Goal: Understand site structure: Understand site structure

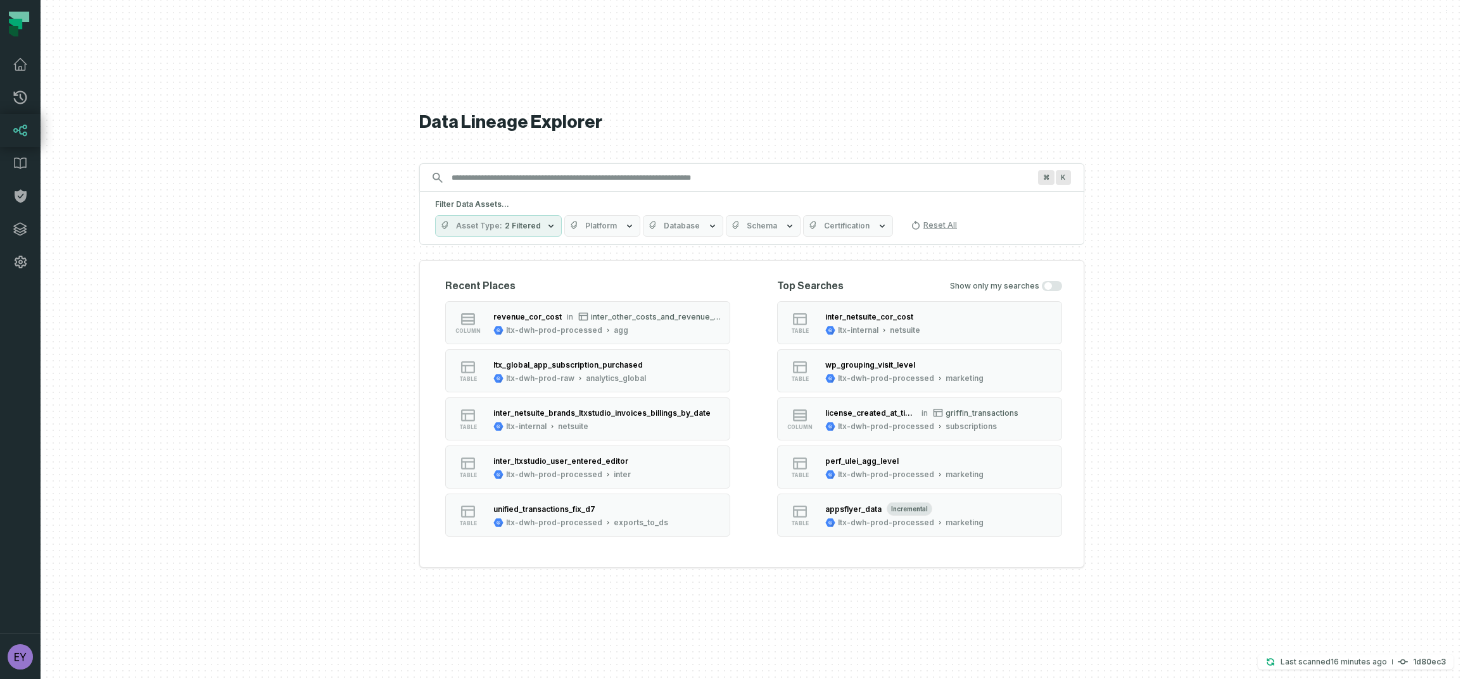
click at [559, 181] on input "Discovery Provider cmdk menu" at bounding box center [740, 178] width 593 height 20
click at [716, 181] on input "Discovery Provider cmdk menu" at bounding box center [740, 178] width 593 height 20
paste input "**********"
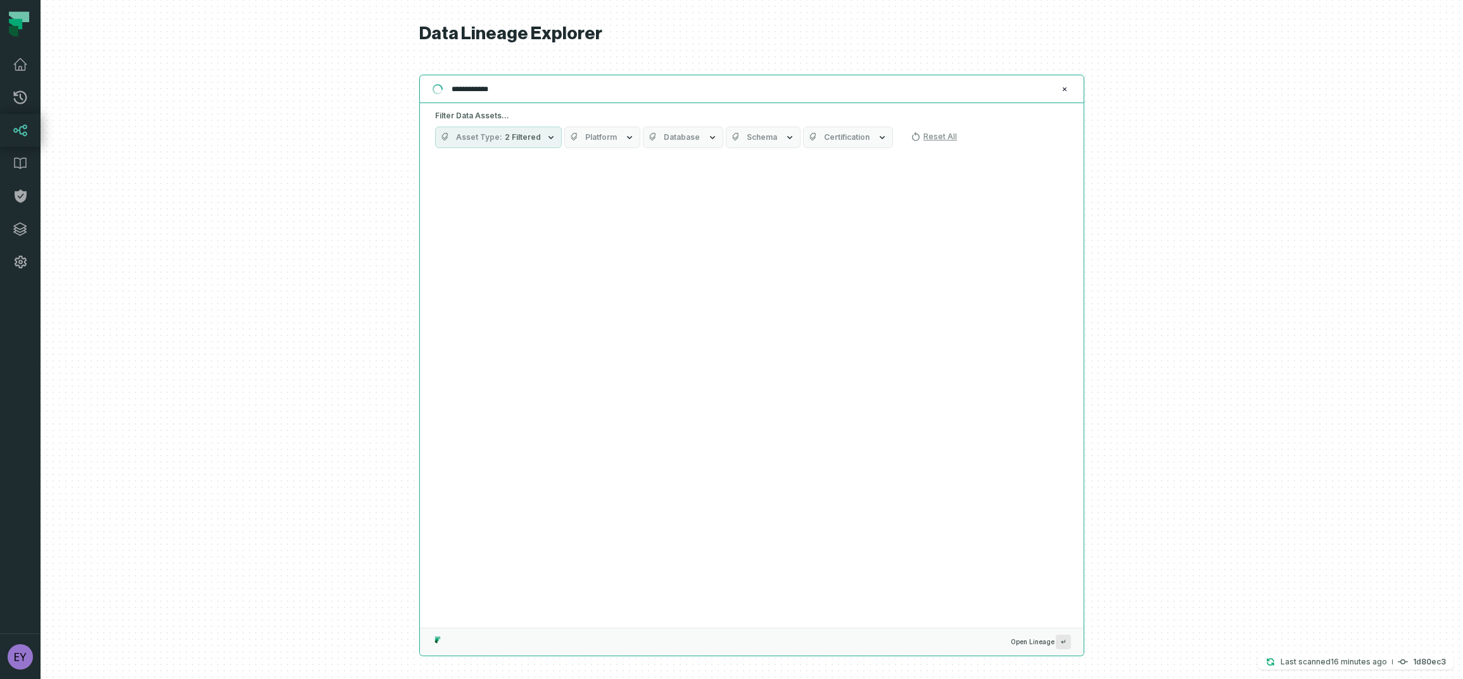
type input "**********"
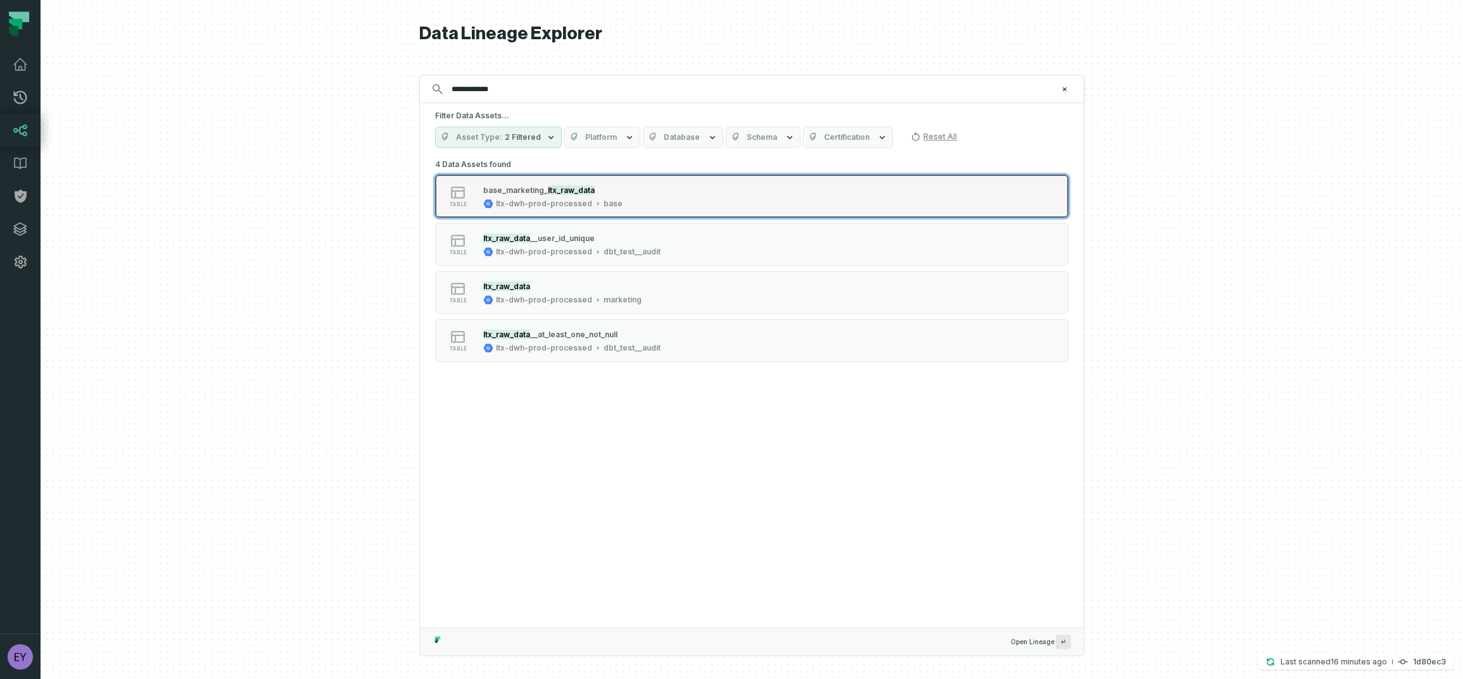
click at [704, 191] on div "table base_marketi ng_ ltx_raw_data ltx-dwh-prod-processed base" at bounding box center [596, 196] width 317 height 25
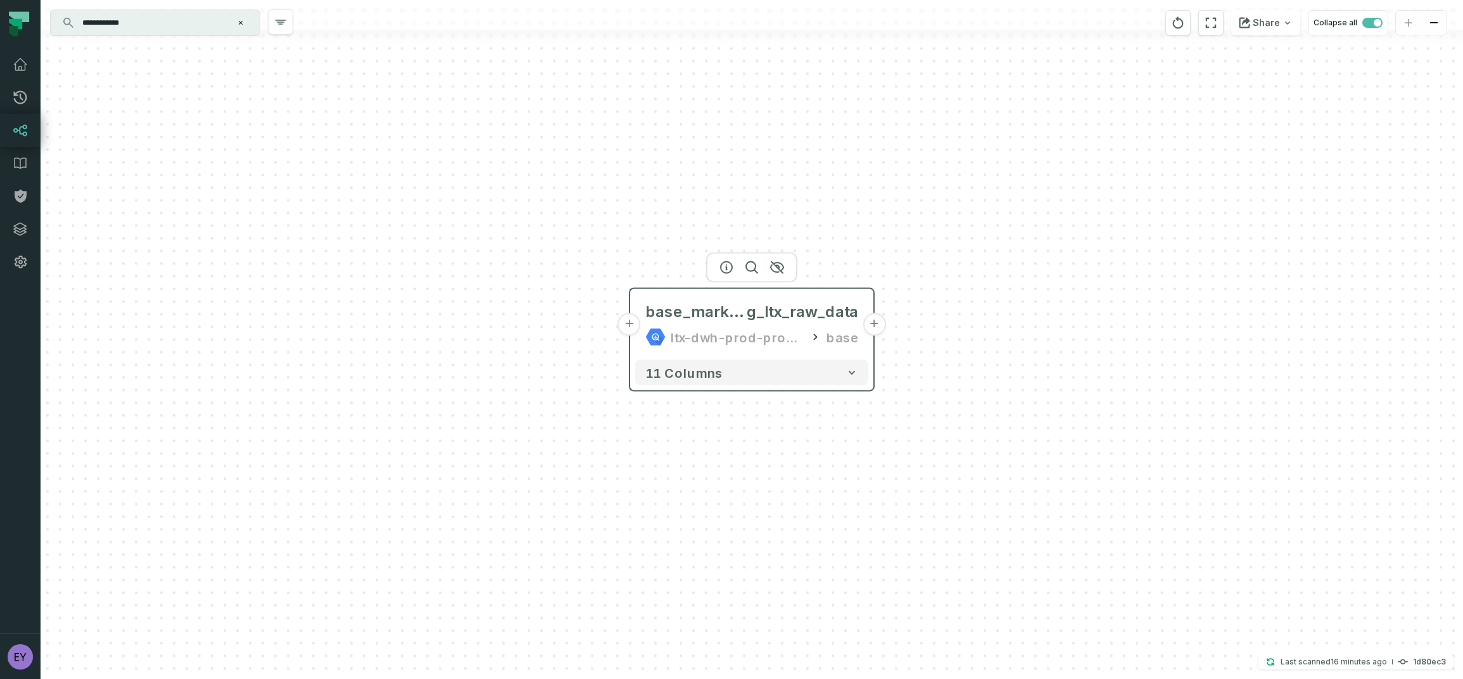
click at [871, 327] on button "+" at bounding box center [873, 324] width 23 height 23
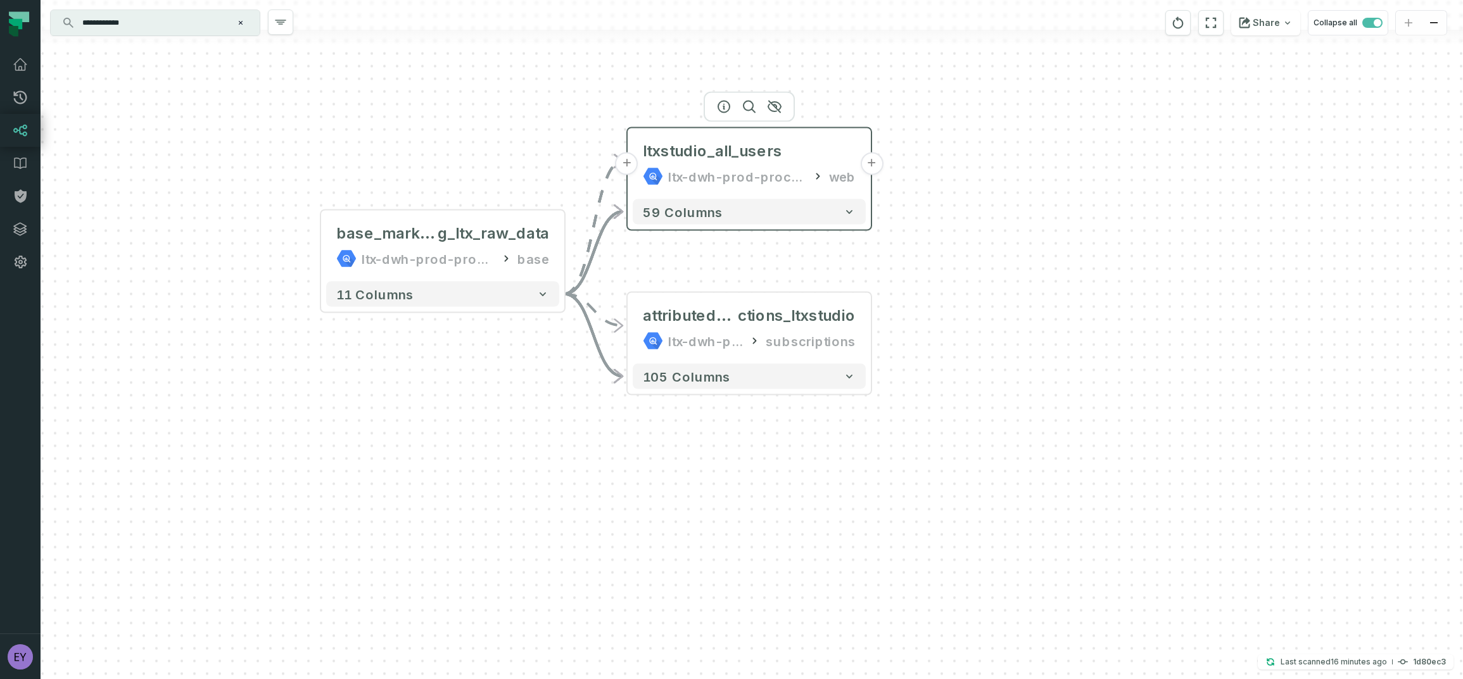
drag, startPoint x: 781, startPoint y: 271, endPoint x: 779, endPoint y: 154, distance: 117.2
click at [779, 154] on div "ltxstudio_all_users ltx-dwh-prod-processed web" at bounding box center [749, 164] width 233 height 61
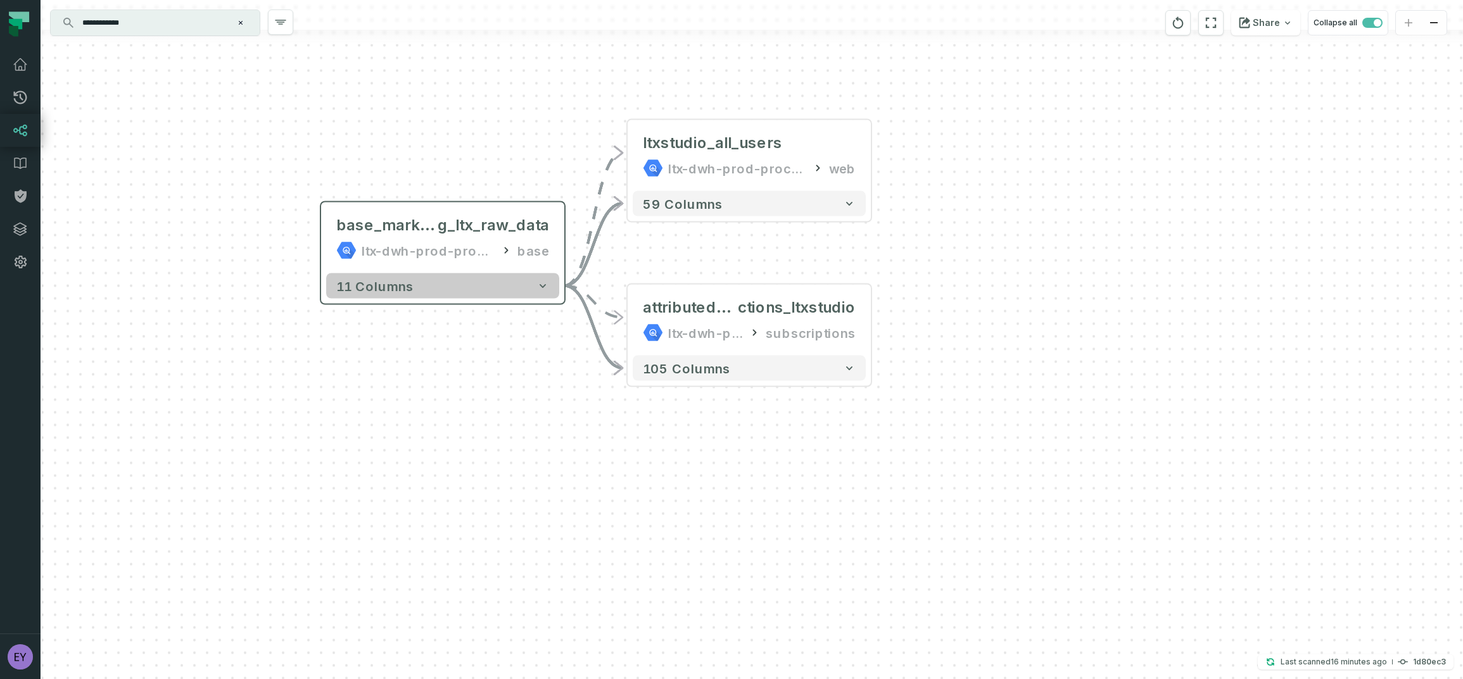
click at [542, 284] on icon "button" at bounding box center [542, 286] width 13 height 13
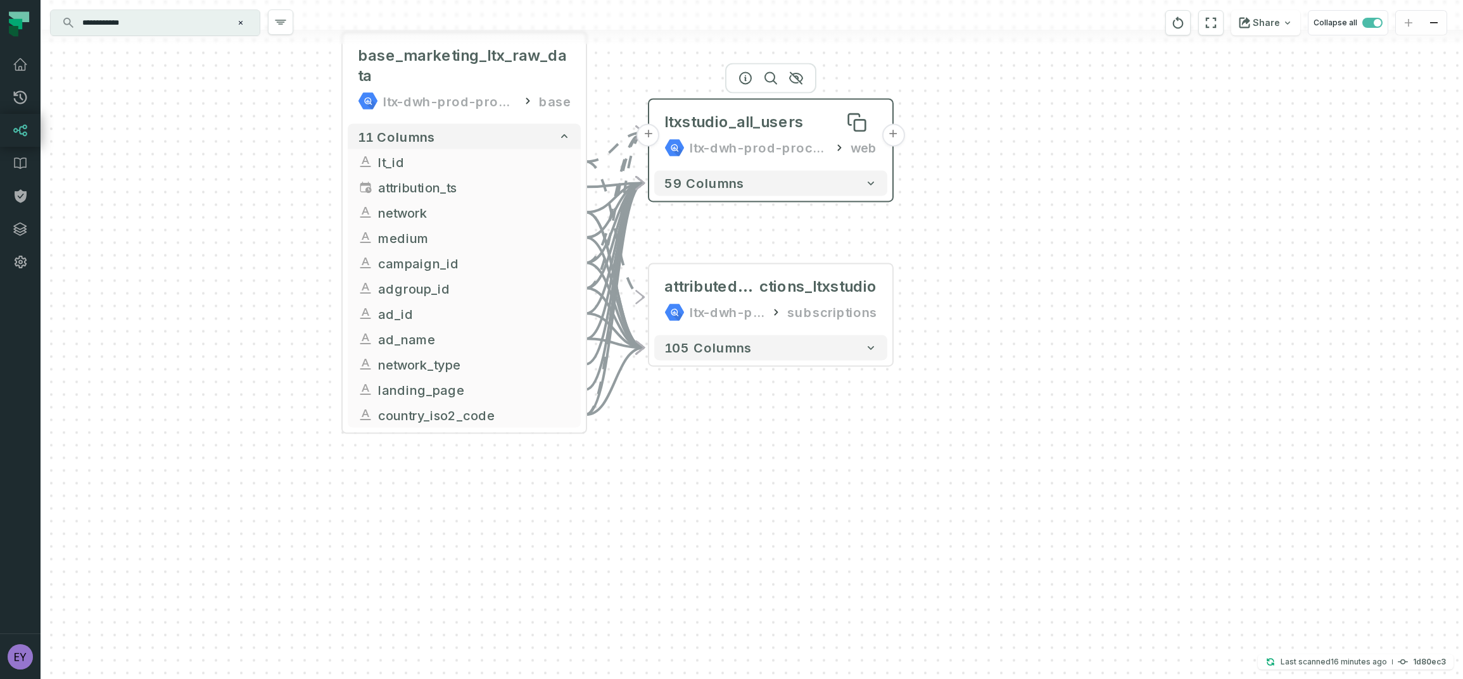
drag, startPoint x: 745, startPoint y: 267, endPoint x: 762, endPoint y: 122, distance: 146.1
click at [762, 122] on div "ltxstudio_all_users" at bounding box center [733, 122] width 139 height 20
click at [890, 139] on button "+" at bounding box center [892, 134] width 23 height 23
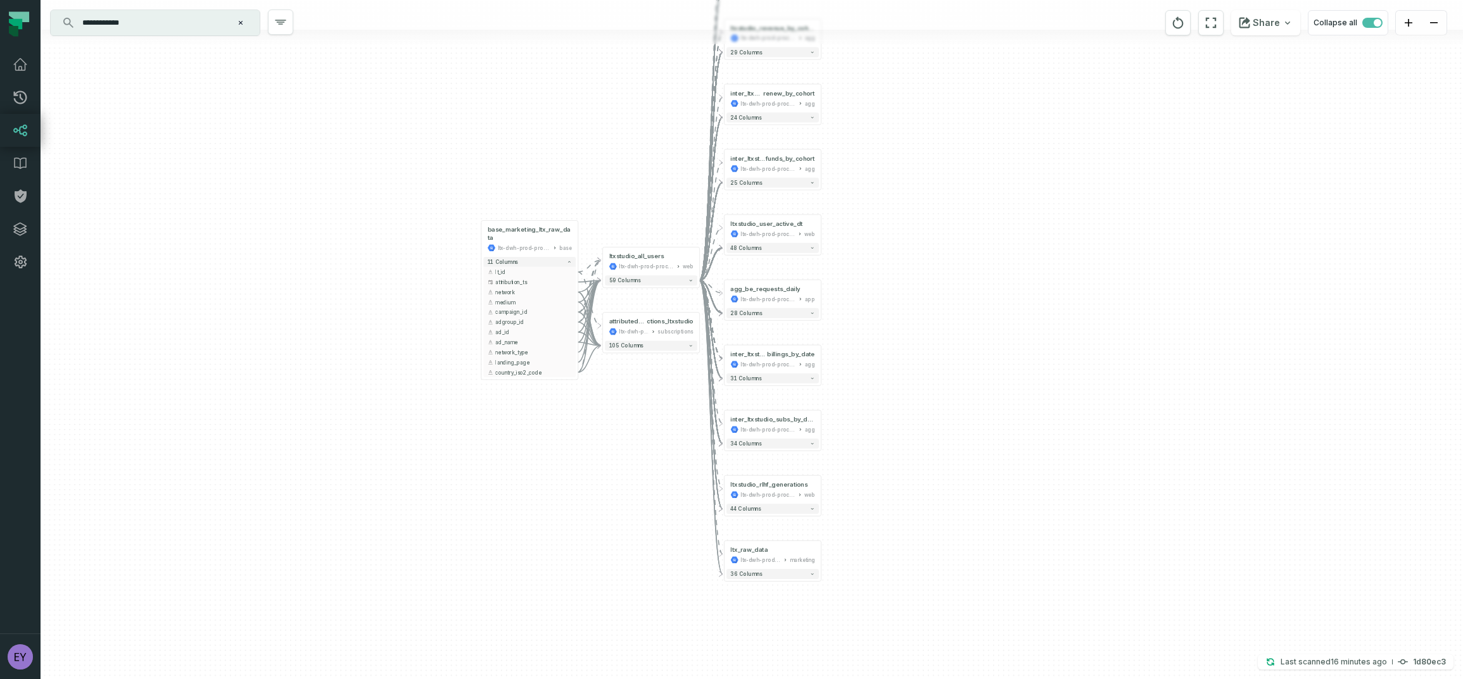
drag, startPoint x: 887, startPoint y: 398, endPoint x: 908, endPoint y: 265, distance: 134.0
click at [908, 265] on div "+ ltxstudio_agg_user_date ltx-dwh-prod-processed web + 176 columns + ltxstudio_…" at bounding box center [752, 339] width 1422 height 679
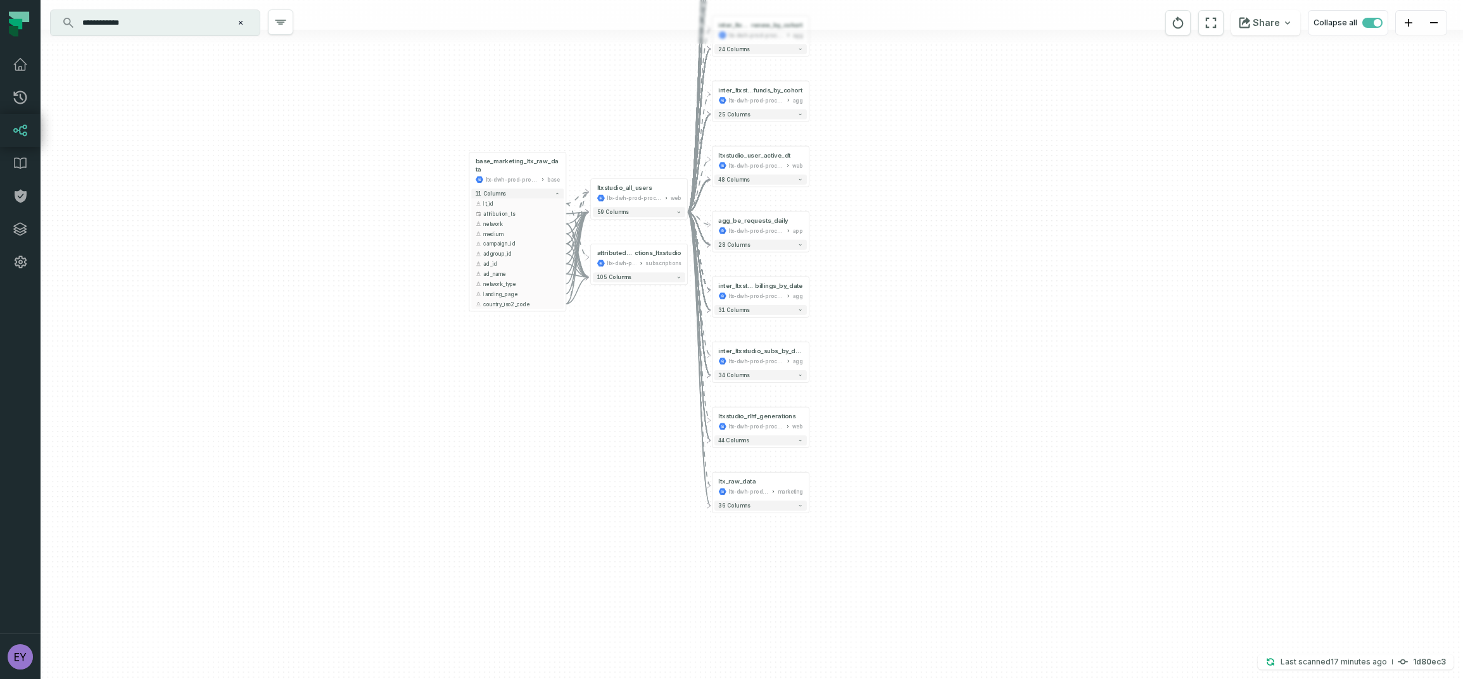
drag, startPoint x: 906, startPoint y: 477, endPoint x: 894, endPoint y: 409, distance: 69.4
click at [894, 409] on div "+ ltxstudio_agg_user_date ltx-dwh-prod-processed web + 176 columns + ltxstudio_…" at bounding box center [752, 339] width 1422 height 679
click at [806, 488] on button "+" at bounding box center [808, 487] width 9 height 9
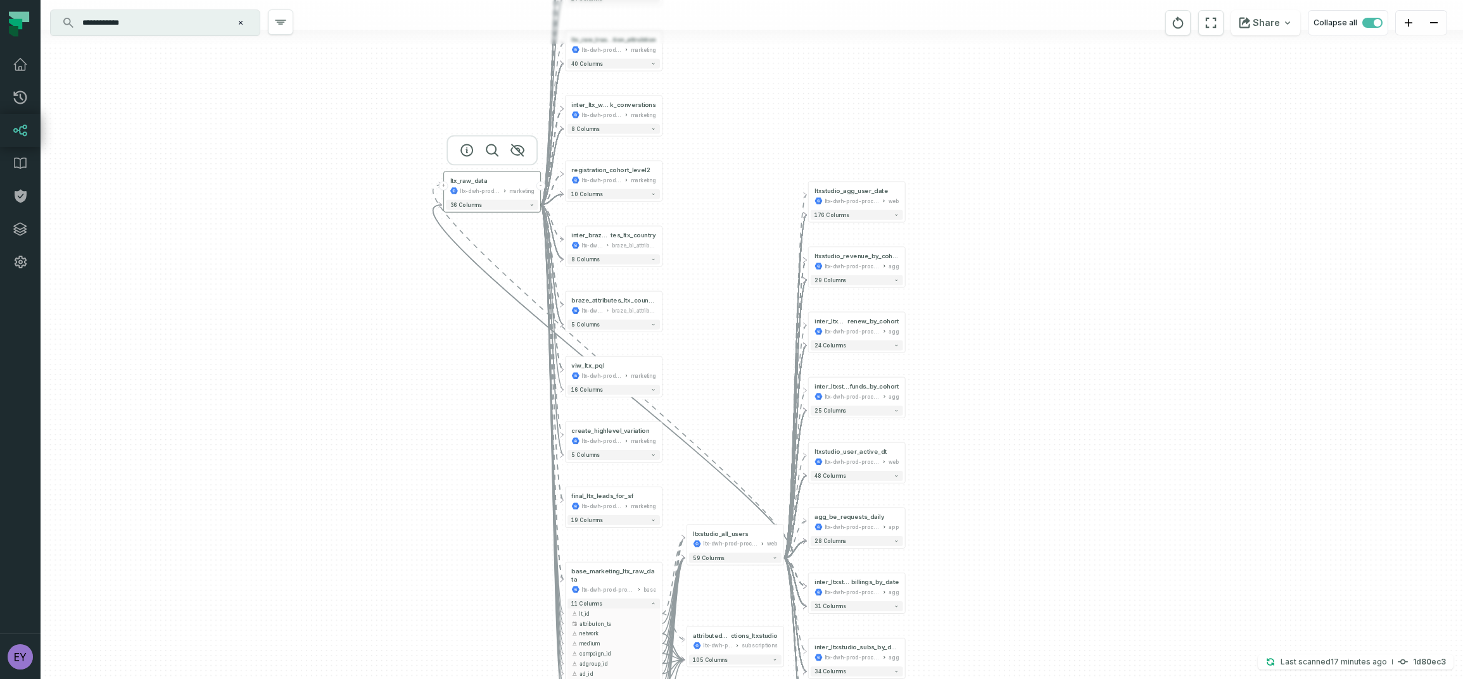
drag, startPoint x: 629, startPoint y: 362, endPoint x: 496, endPoint y: 187, distance: 220.0
click at [496, 187] on div "ltx-dwh-prod-processed" at bounding box center [480, 191] width 40 height 8
click at [539, 187] on button "-" at bounding box center [540, 185] width 9 height 9
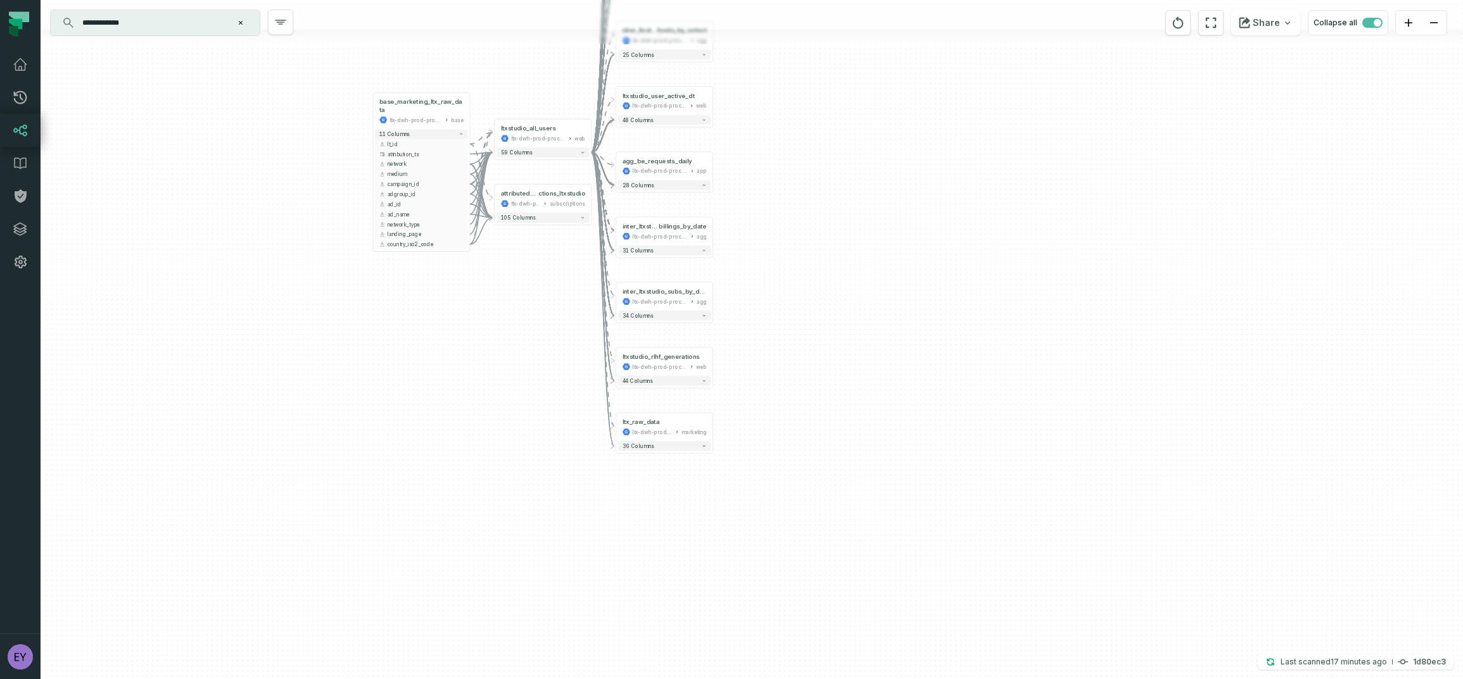
drag, startPoint x: 671, startPoint y: 262, endPoint x: 843, endPoint y: 503, distance: 296.4
click at [843, 503] on div "+ ltxstudio_agg_user_date ltx-dwh-prod-processed web + 176 columns + ltxstudio_…" at bounding box center [752, 339] width 1422 height 679
click at [433, 124] on div "base_marketing_ltx_raw_data ltx-dwh-prod-processed base" at bounding box center [421, 111] width 92 height 32
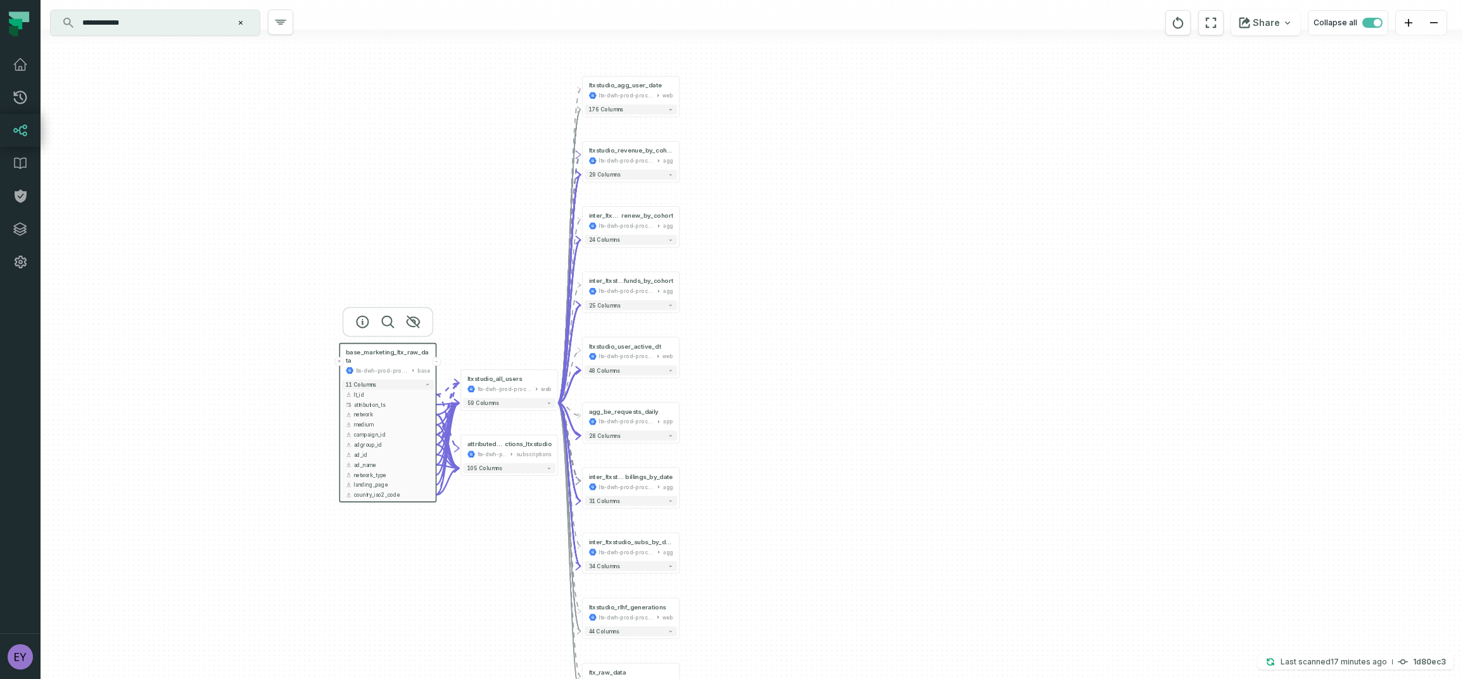
drag, startPoint x: 517, startPoint y: 395, endPoint x: 479, endPoint y: 559, distance: 168.2
click at [479, 559] on div "+ ltxstudio_agg_user_date ltx-dwh-prod-processed web + 176 columns + ltxstudio_…" at bounding box center [752, 339] width 1422 height 679
click at [557, 385] on button "-" at bounding box center [557, 384] width 9 height 9
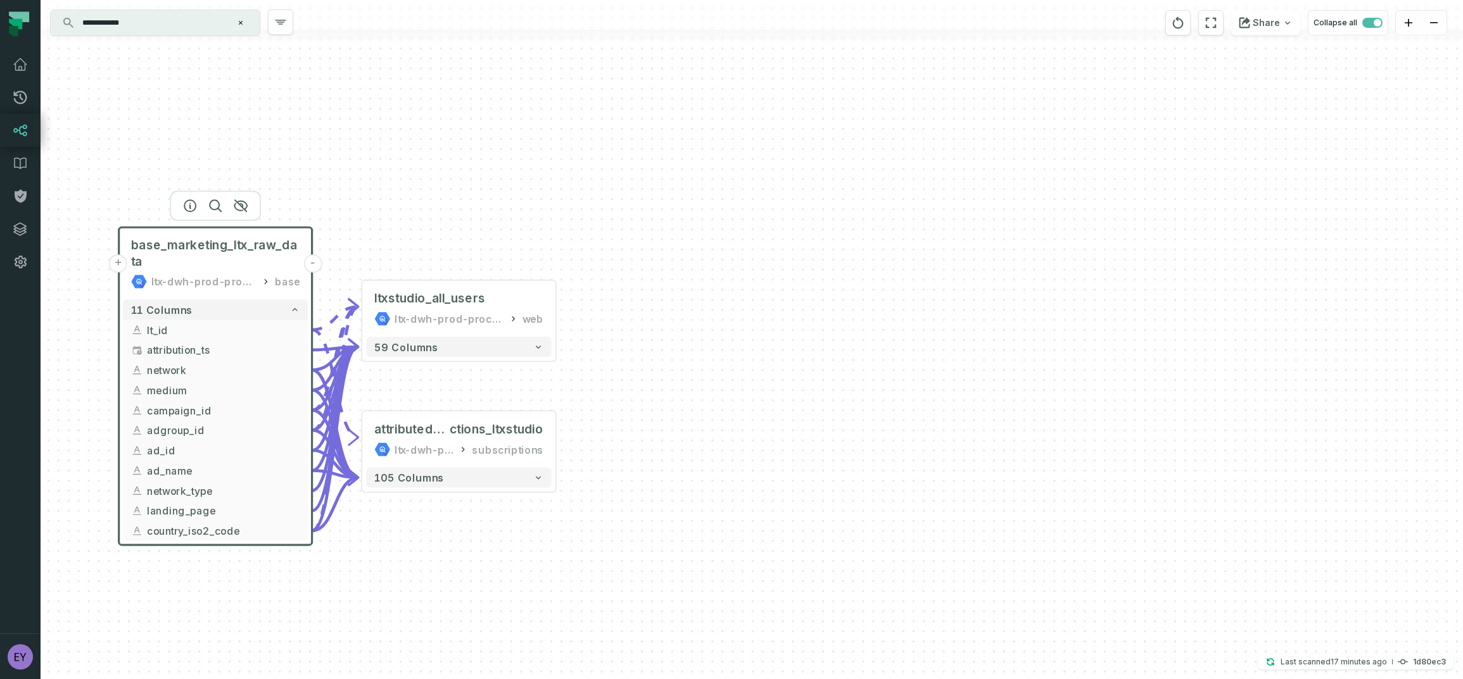
drag, startPoint x: 714, startPoint y: 400, endPoint x: 929, endPoint y: 339, distance: 222.9
click at [929, 339] on div "+ ltxstudio_all_users ltx-dwh-prod-processed web + 59 columns + attributed_tran…" at bounding box center [752, 339] width 1422 height 679
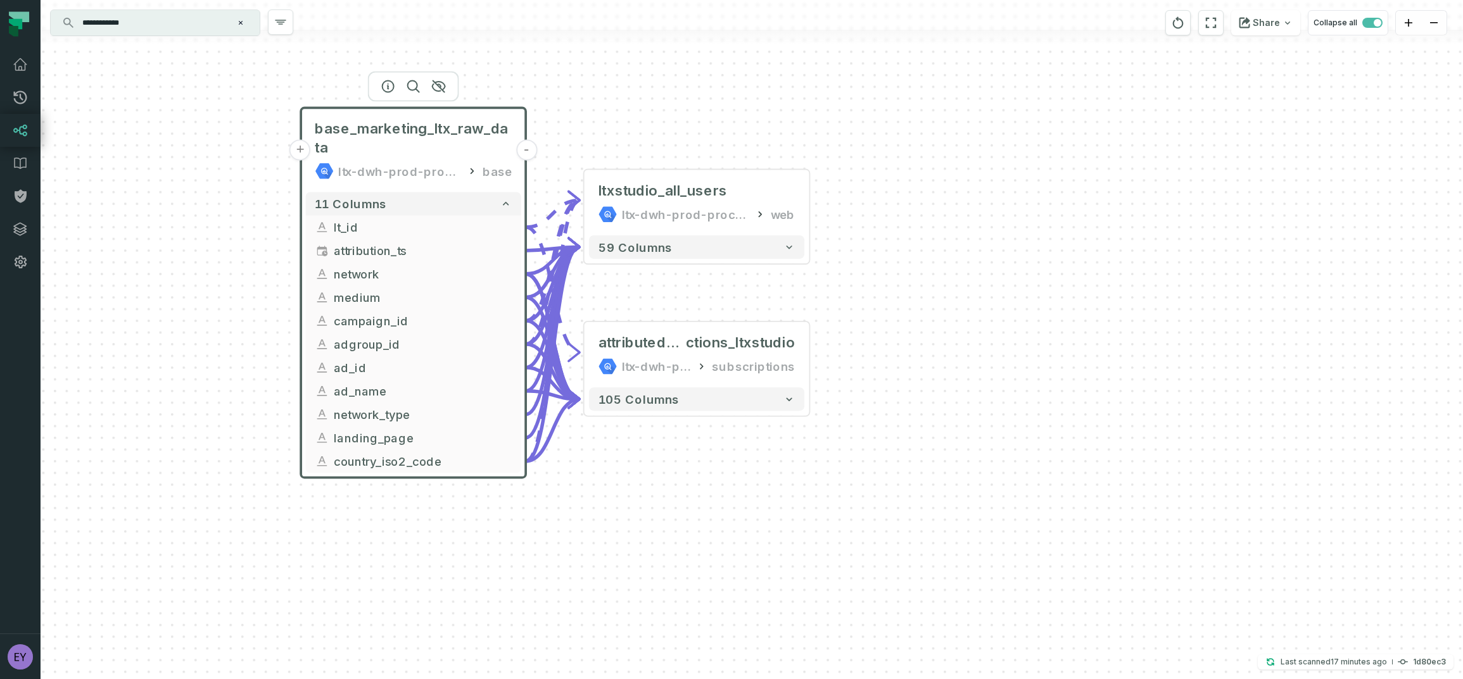
click at [476, 175] on icon at bounding box center [471, 170] width 11 height 11
click at [487, 174] on div "base" at bounding box center [497, 171] width 29 height 19
click at [477, 139] on button at bounding box center [492, 138] width 37 height 37
click at [420, 135] on span "base_marketing_ltx_raw_data" at bounding box center [413, 138] width 197 height 37
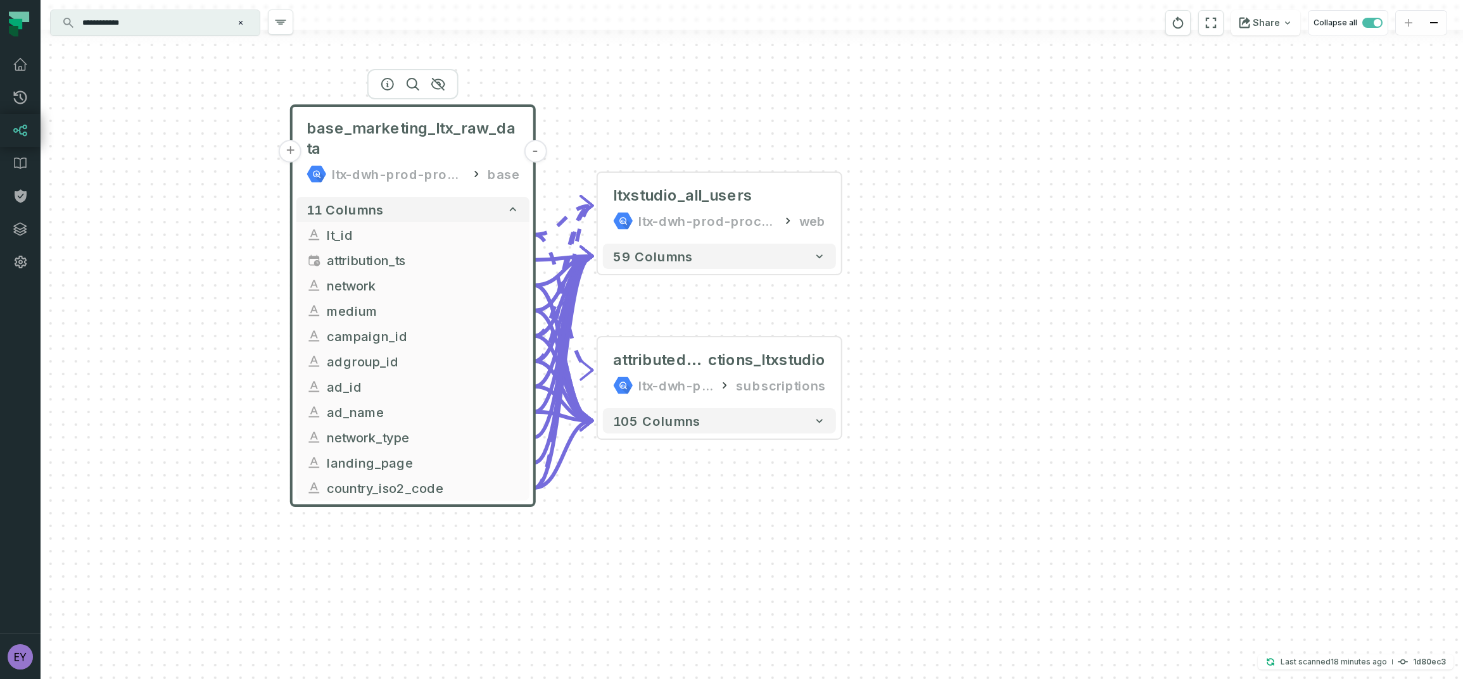
click at [293, 154] on button "+" at bounding box center [290, 151] width 23 height 23
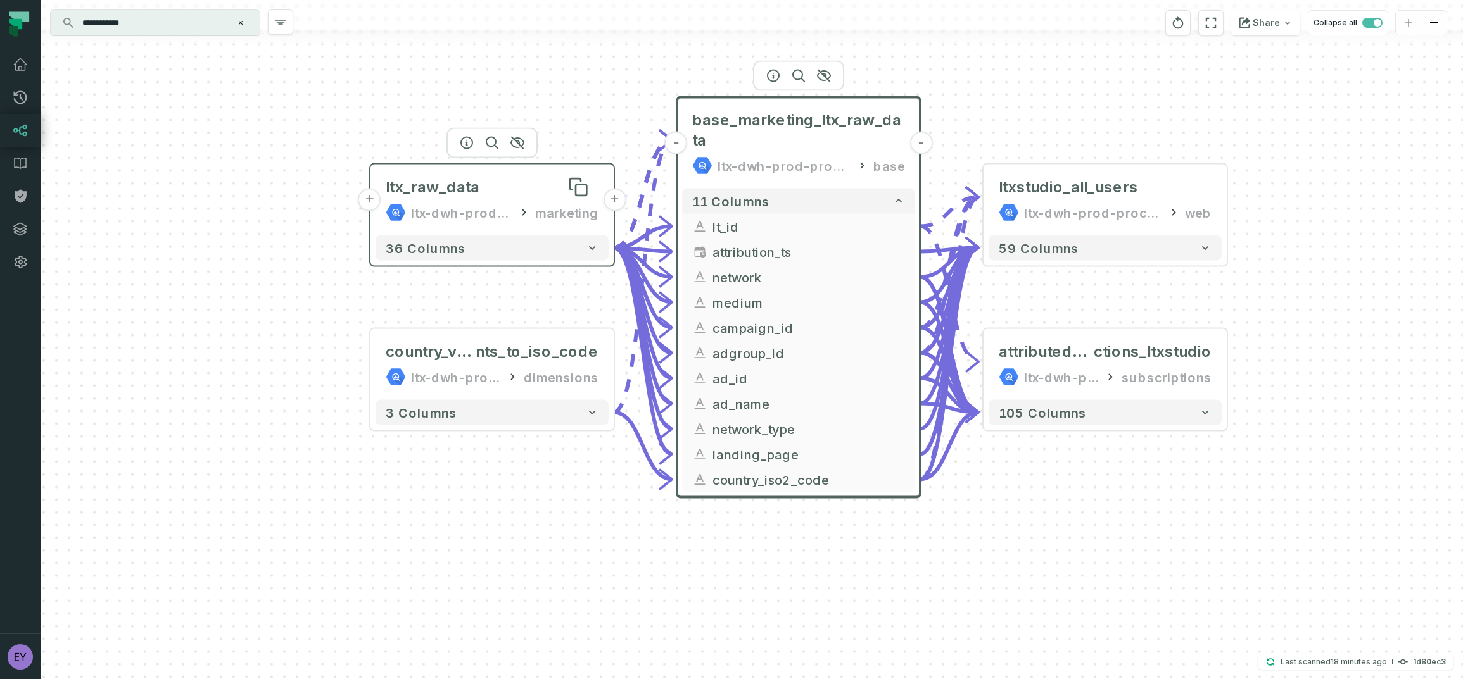
drag, startPoint x: 753, startPoint y: 250, endPoint x: 517, endPoint y: 177, distance: 246.6
click at [517, 177] on div "ltx_raw_data" at bounding box center [492, 187] width 213 height 20
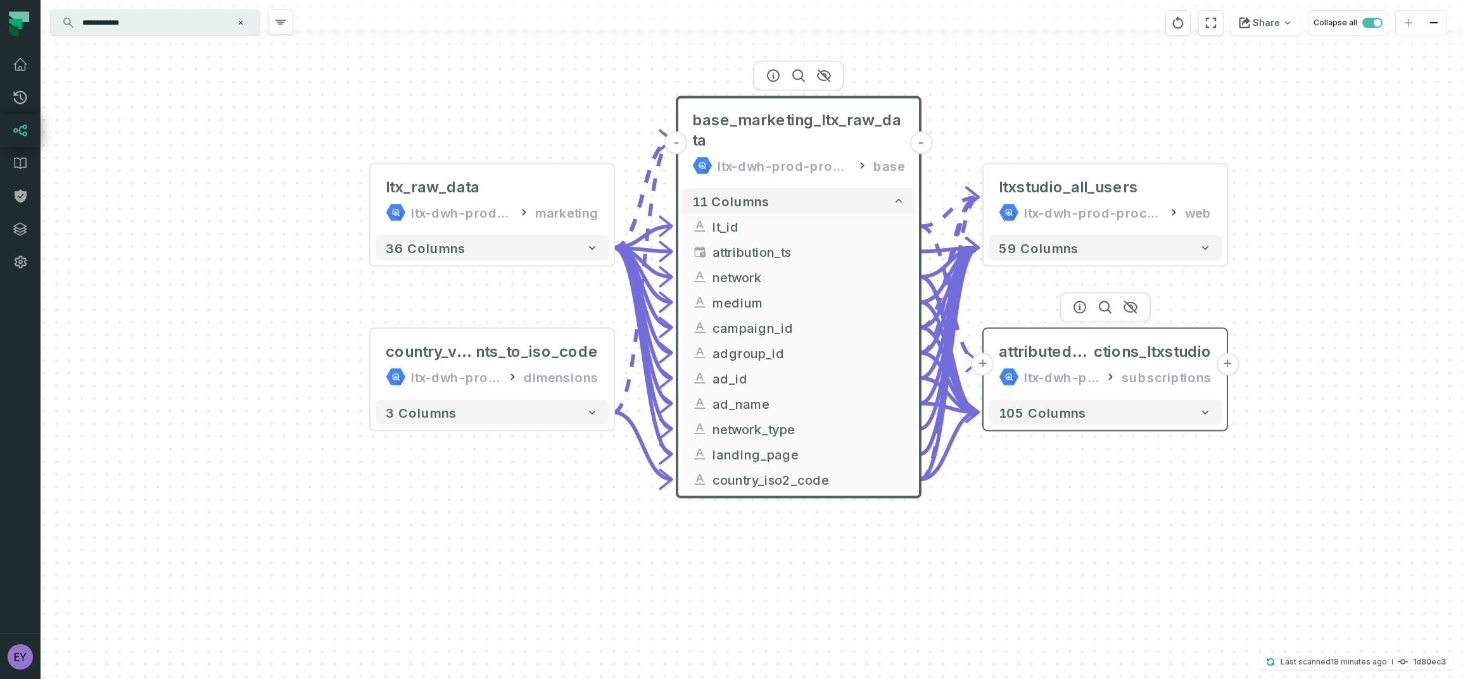
click at [1224, 367] on button "+" at bounding box center [1227, 364] width 23 height 23
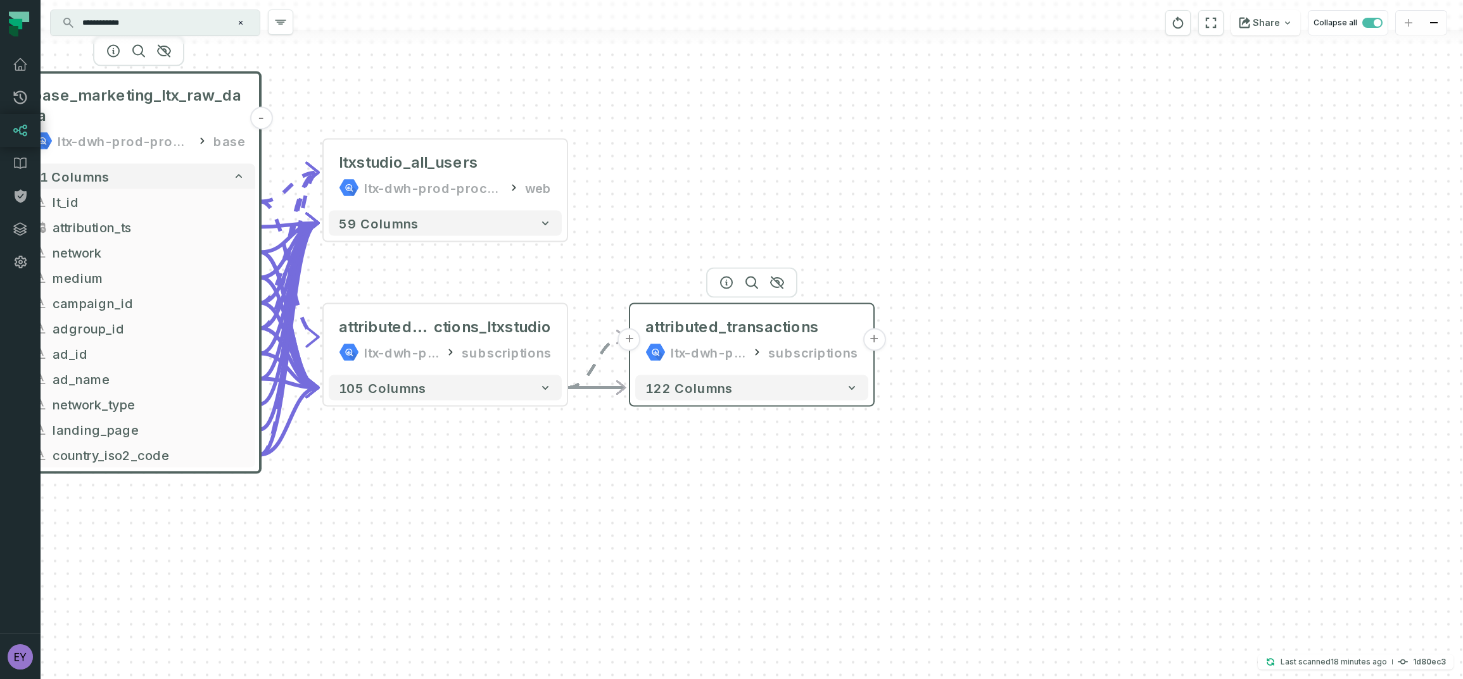
click at [872, 343] on button "+" at bounding box center [873, 340] width 23 height 23
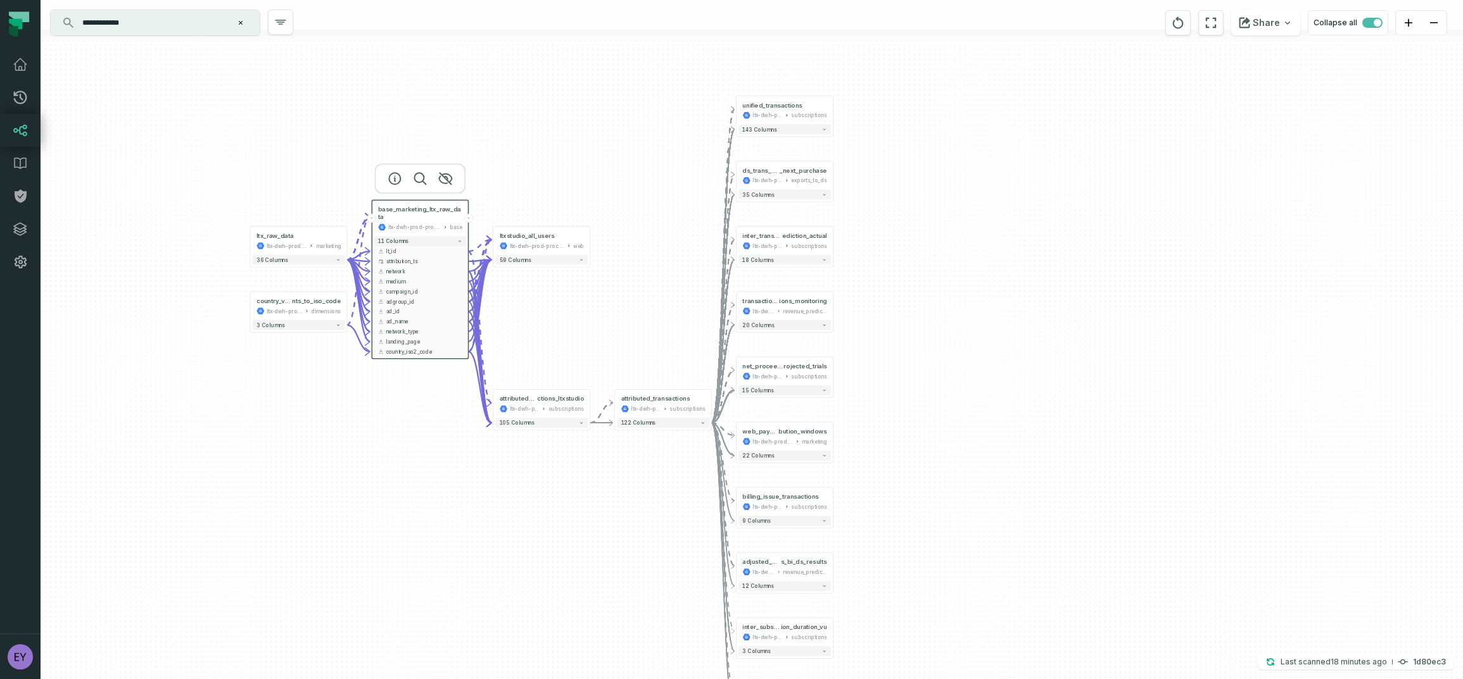
drag, startPoint x: 330, startPoint y: 420, endPoint x: 363, endPoint y: 430, distance: 34.5
click at [363, 430] on div "+ unified_transactions ltx-dwh-prod-processed subscriptions + 143 columns + ds_…" at bounding box center [752, 339] width 1422 height 679
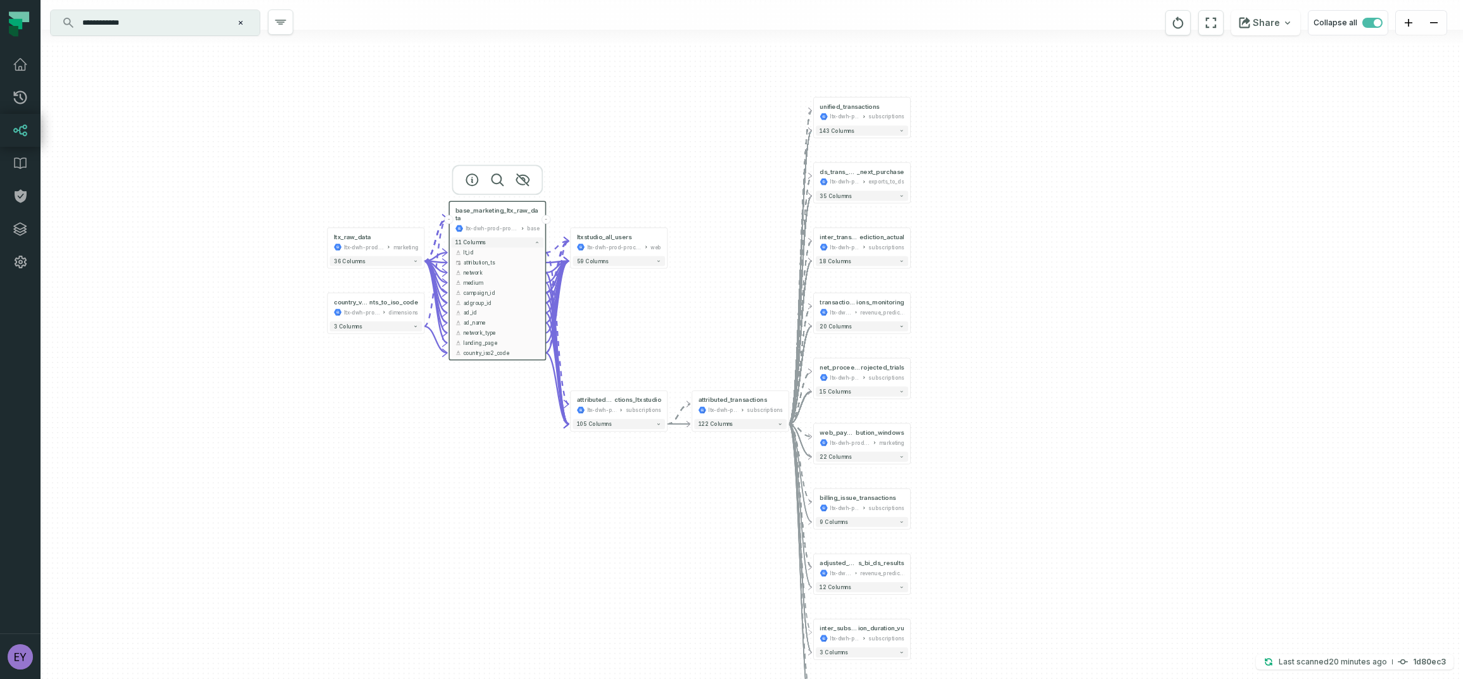
drag, startPoint x: 545, startPoint y: 317, endPoint x: 621, endPoint y: 318, distance: 76.0
click at [621, 318] on div "+ unified_transactions ltx-dwh-prod-processed subscriptions + 143 columns + ds_…" at bounding box center [752, 339] width 1422 height 679
click at [664, 407] on button "-" at bounding box center [667, 405] width 9 height 9
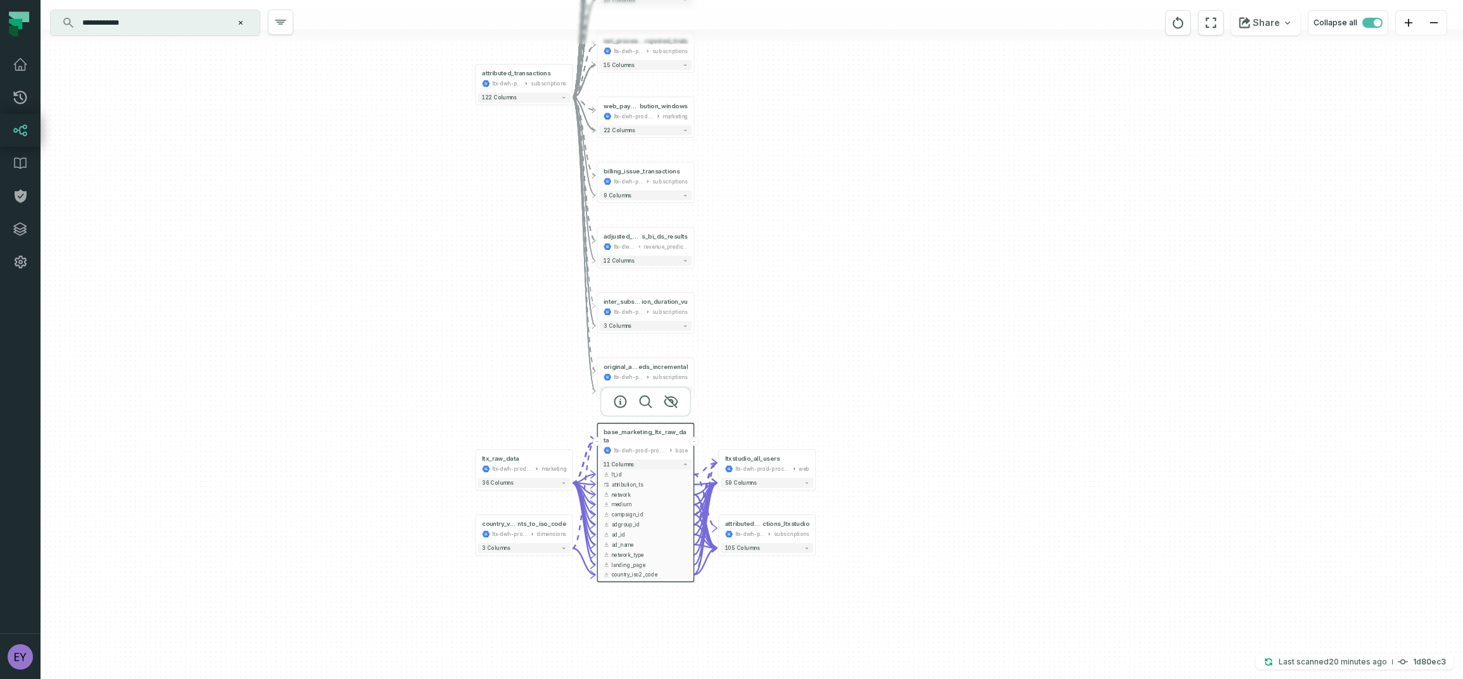
drag, startPoint x: 683, startPoint y: 239, endPoint x: 831, endPoint y: 363, distance: 193.3
click at [831, 363] on div "+ unified_transactions ltx-dwh-prod-processed subscriptions + 143 columns + ds_…" at bounding box center [752, 339] width 1422 height 679
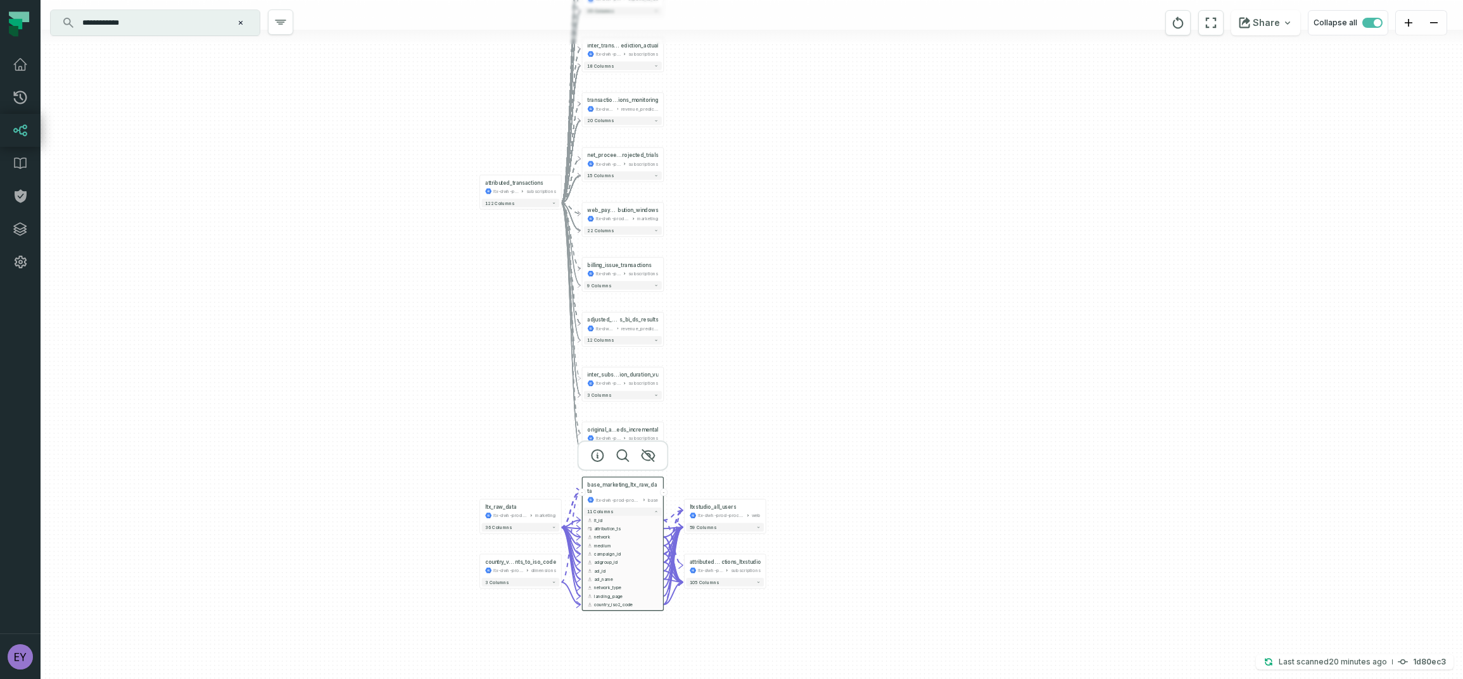
drag, startPoint x: 487, startPoint y: 186, endPoint x: 477, endPoint y: 267, distance: 81.6
click at [477, 267] on div "+ unified_transactions ltx-dwh-prod-processed subscriptions + 143 columns + ds_…" at bounding box center [752, 339] width 1422 height 679
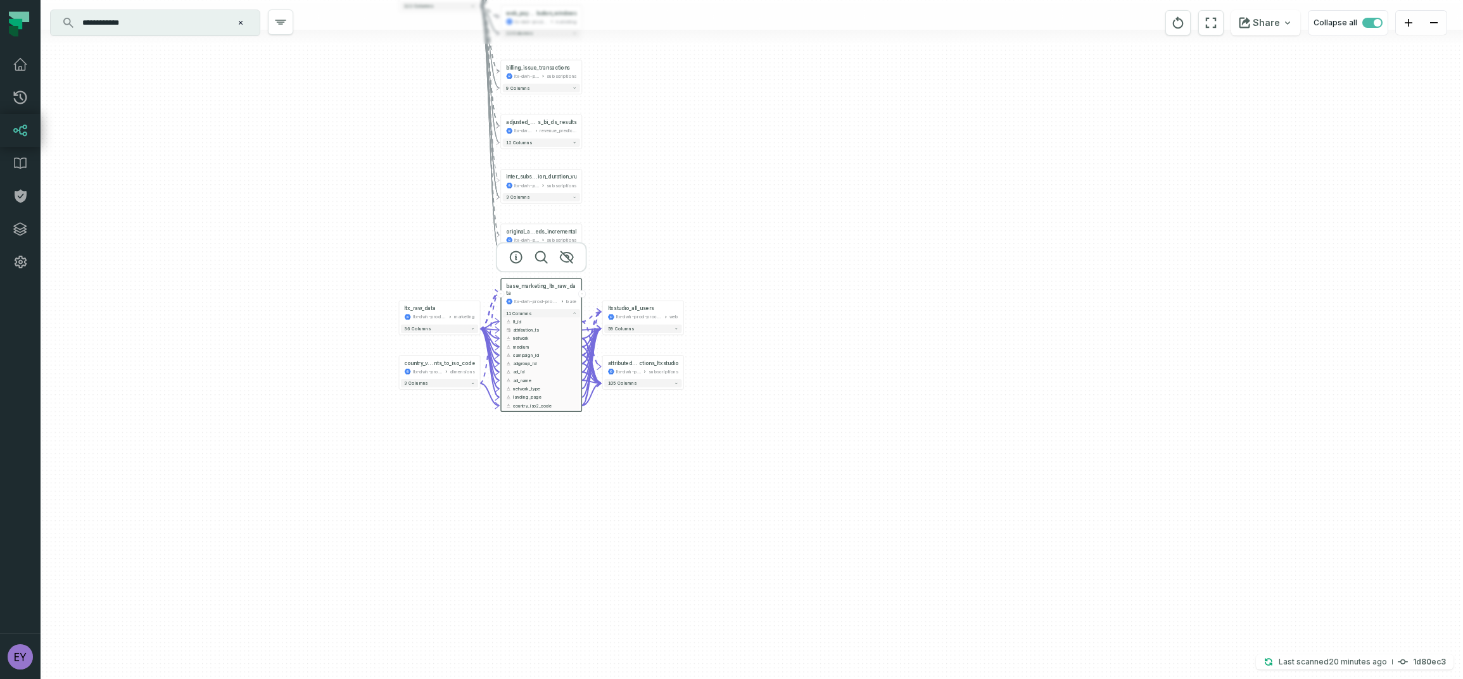
drag, startPoint x: 926, startPoint y: 567, endPoint x: 845, endPoint y: 369, distance: 215.0
click at [845, 369] on div "+ unified_transactions ltx-dwh-prod-processed subscriptions + 143 columns + ds_…" at bounding box center [752, 339] width 1422 height 679
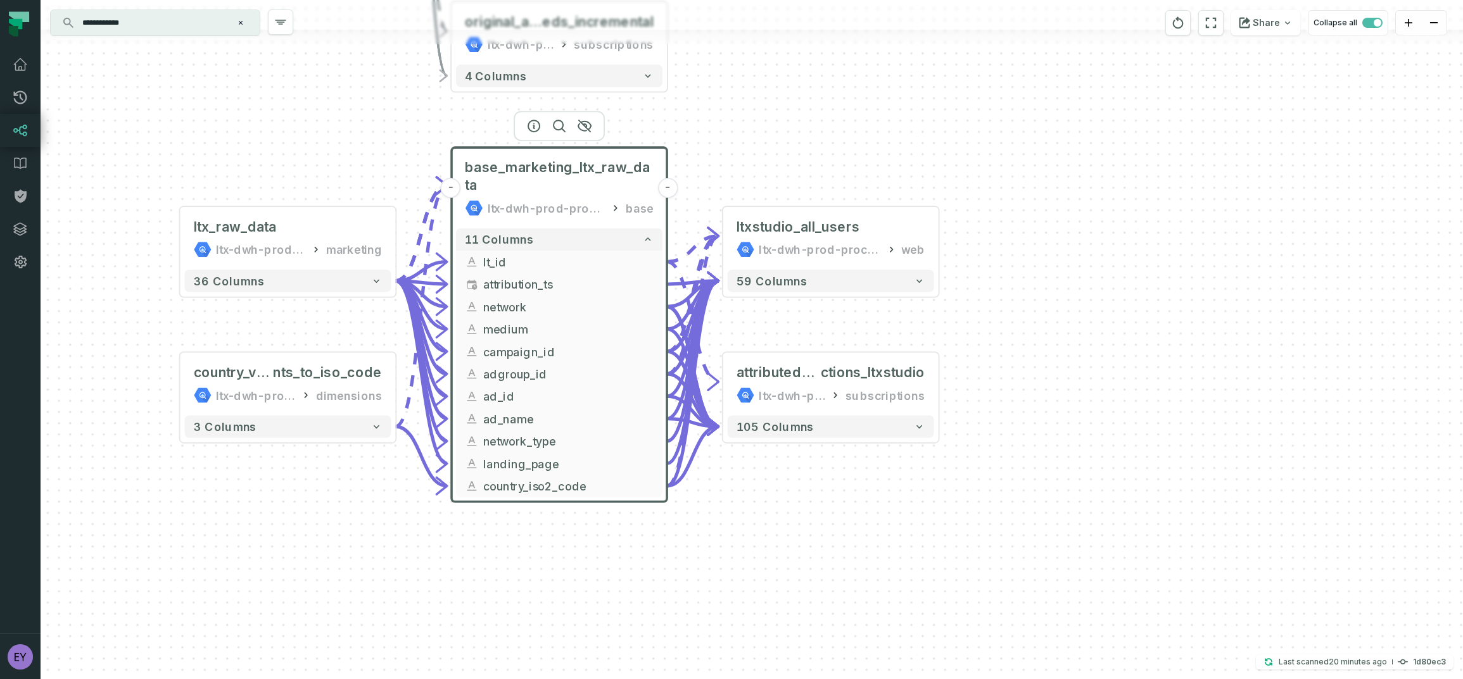
drag, startPoint x: 524, startPoint y: 407, endPoint x: 945, endPoint y: 583, distance: 457.0
click at [945, 583] on div "+ unified_transactions ltx-dwh-prod-processed subscriptions + 143 columns + ds_…" at bounding box center [752, 339] width 1422 height 679
